Goal: Navigation & Orientation: Understand site structure

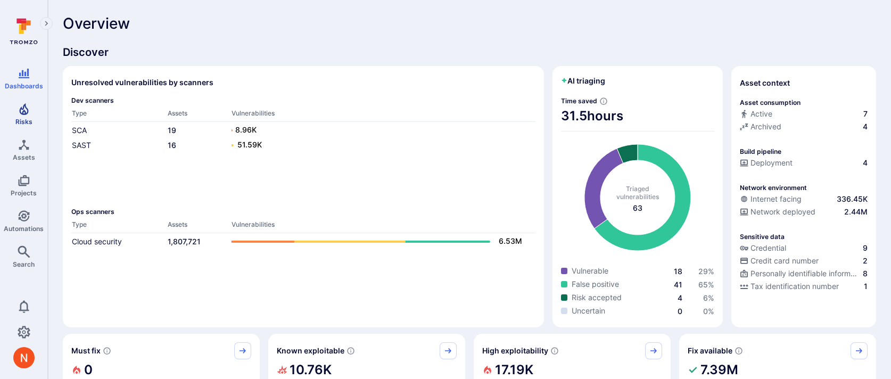
click at [23, 119] on span "Risks" at bounding box center [23, 122] width 17 height 8
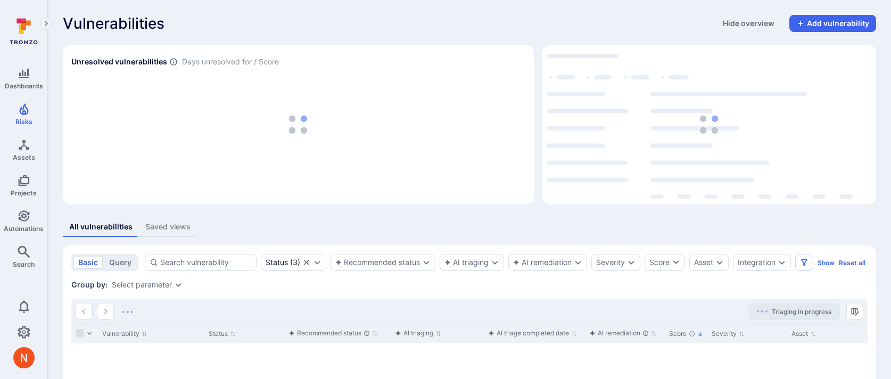
scroll to position [162, 0]
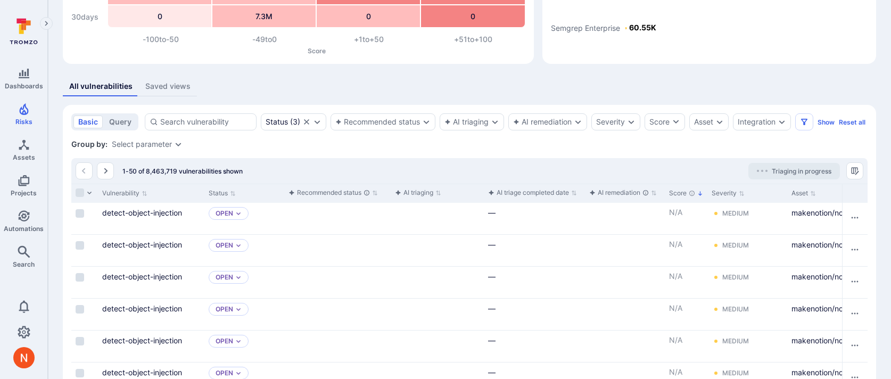
scroll to position [144, 0]
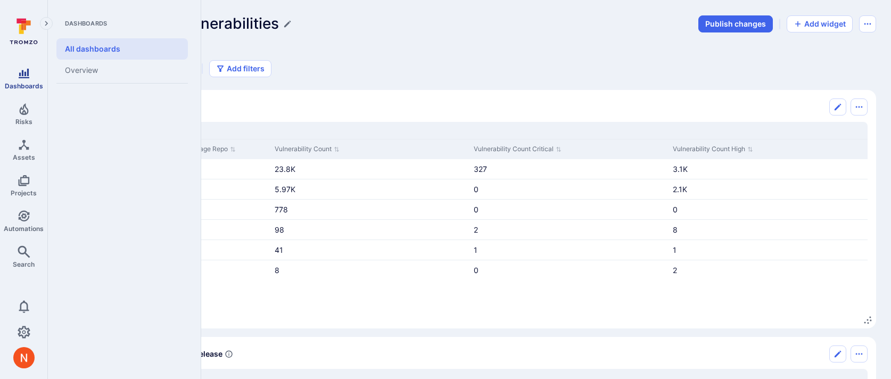
click at [20, 86] on span "Dashboards" at bounding box center [24, 86] width 38 height 8
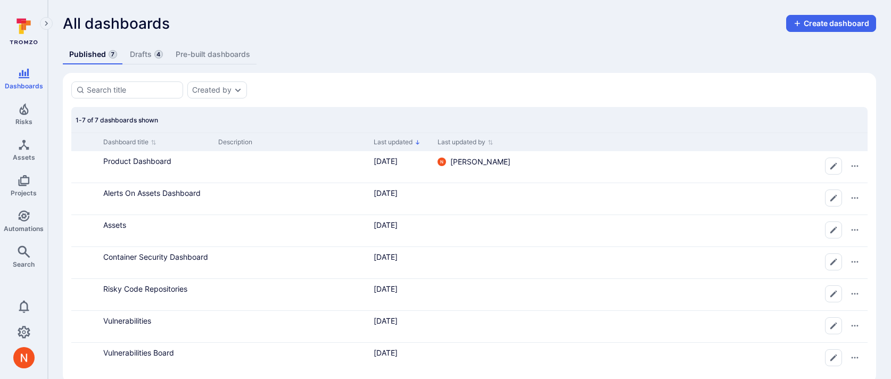
click at [141, 52] on link "Drafts 4" at bounding box center [146, 55] width 46 height 20
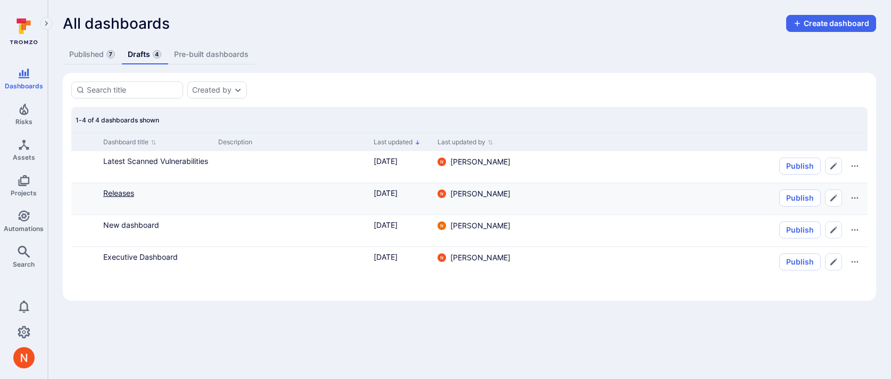
click at [125, 190] on link "Releases" at bounding box center [118, 192] width 31 height 9
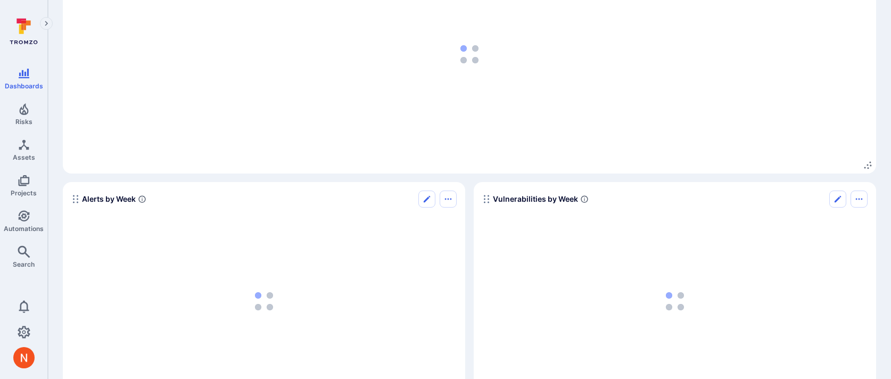
scroll to position [1940, 0]
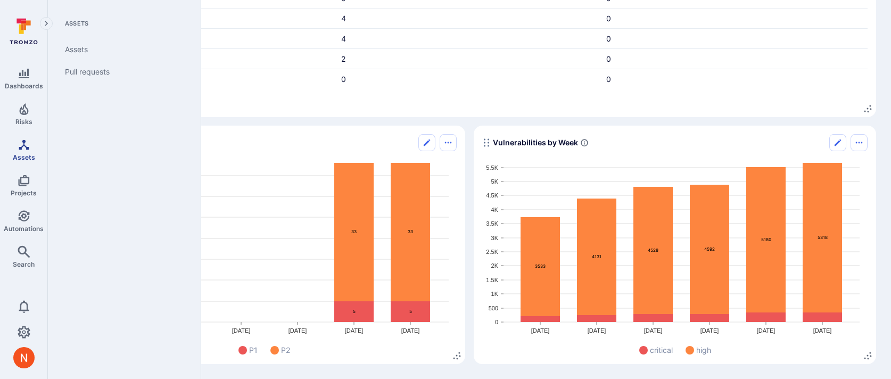
click at [22, 148] on icon "Assets" at bounding box center [24, 144] width 13 height 13
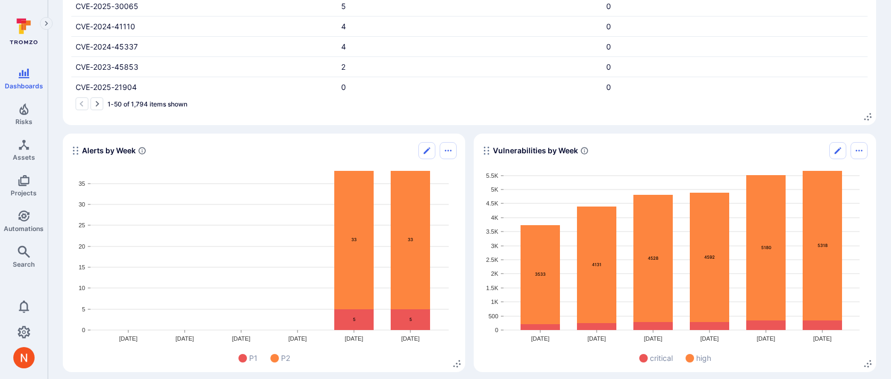
scroll to position [1936, 0]
